Goal: Task Accomplishment & Management: Use online tool/utility

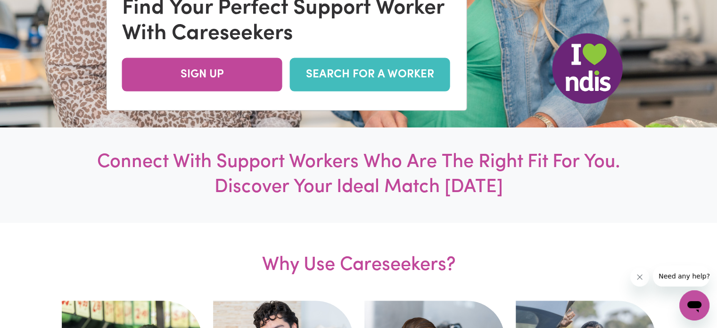
scroll to position [94, 0]
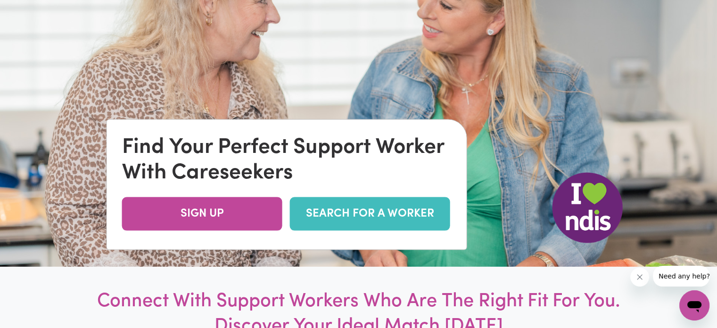
drag, startPoint x: 332, startPoint y: 226, endPoint x: 330, endPoint y: 234, distance: 8.2
drag, startPoint x: 330, startPoint y: 234, endPoint x: 313, endPoint y: 217, distance: 24.0
click at [313, 217] on link "SEARCH FOR A WORKER" at bounding box center [370, 213] width 160 height 33
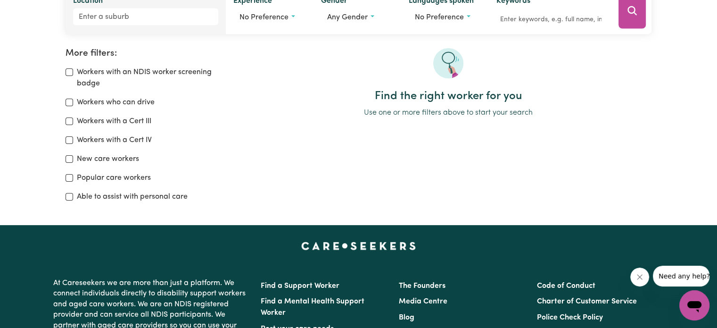
scroll to position [47, 0]
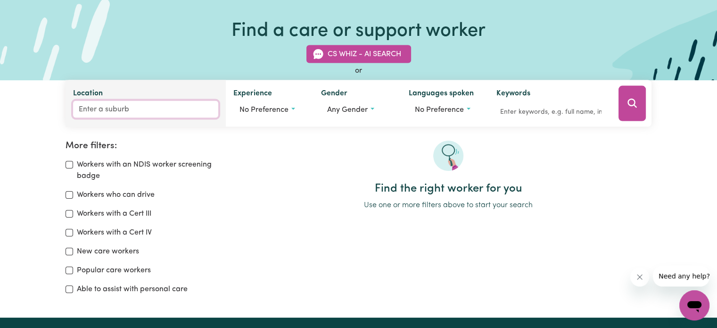
click at [125, 107] on input "Location" at bounding box center [145, 109] width 145 height 17
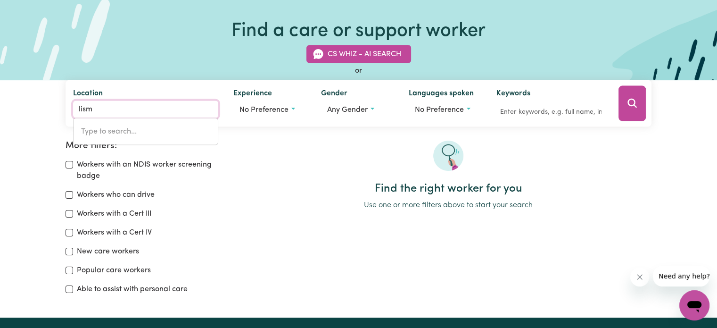
type input "lismo"
type input "lismoRE, New South Wales, 2480"
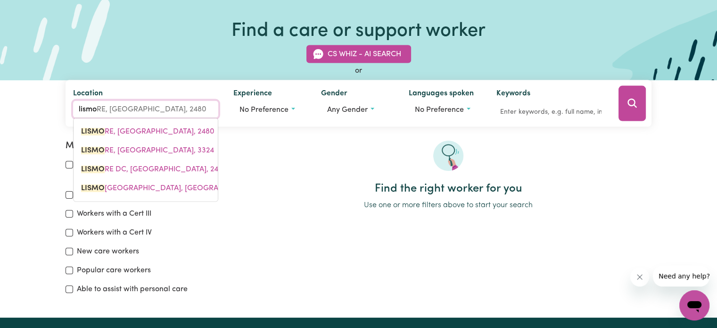
type input "lismor"
type input "lismorE, New South Wales, 2480"
type input "lismore"
type input "lismore, New South Wales, 2480"
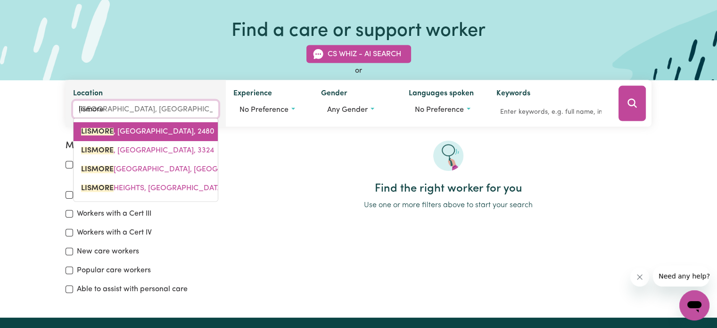
click at [176, 133] on span "LISMORE , New South Wales, 2480" at bounding box center [147, 132] width 133 height 8
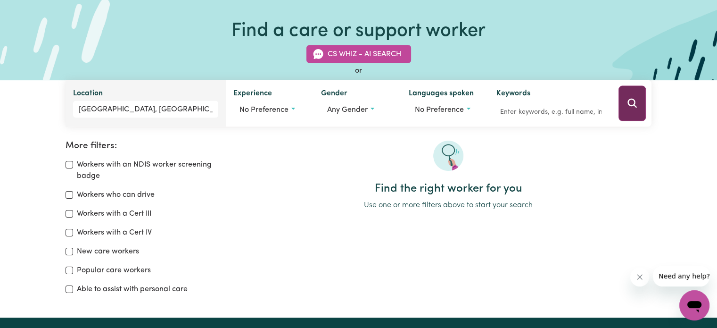
click at [629, 98] on icon "Search" at bounding box center [631, 103] width 11 height 11
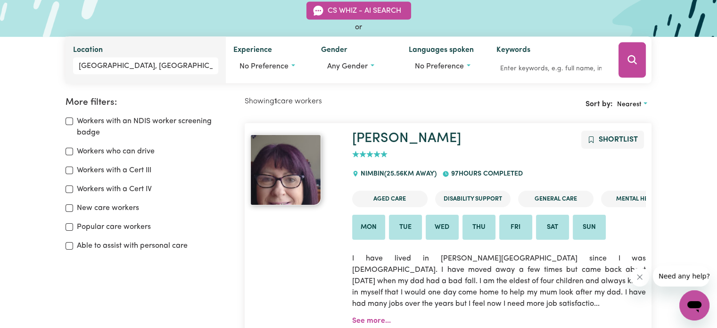
scroll to position [110, 0]
